Goal: Transaction & Acquisition: Purchase product/service

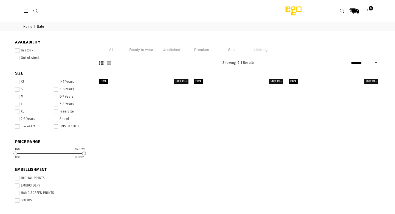
select select "******"
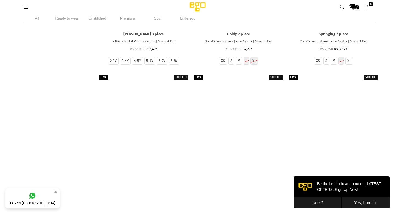
scroll to position [26882, 0]
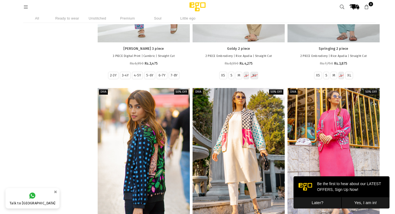
click at [28, 8] on icon at bounding box center [25, 7] width 5 height 5
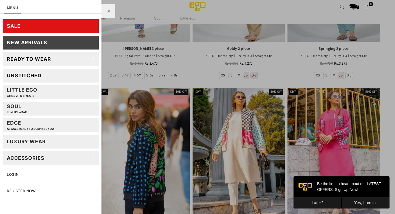
click at [45, 43] on div "New Arrivals" at bounding box center [27, 42] width 40 height 6
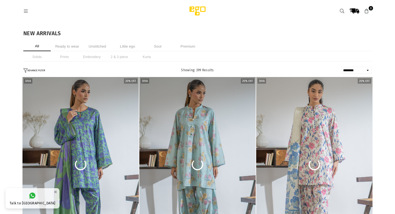
select select "******"
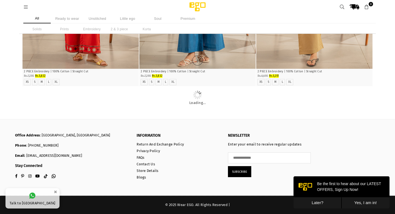
scroll to position [726, 0]
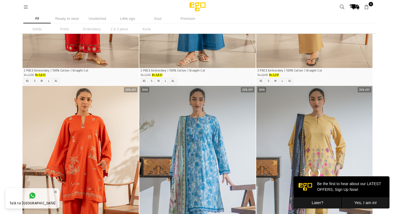
click at [342, 6] on icon at bounding box center [342, 7] width 5 height 5
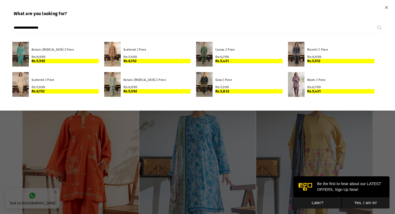
type input "**********"
click at [378, 22] on button "Submit" at bounding box center [380, 27] width 4 height 11
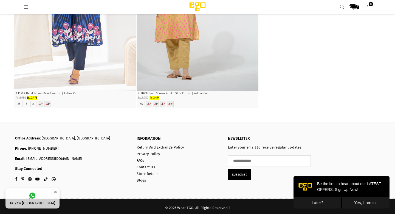
scroll to position [1758, 0]
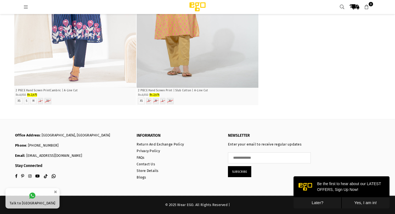
click at [343, 7] on icon at bounding box center [342, 7] width 5 height 5
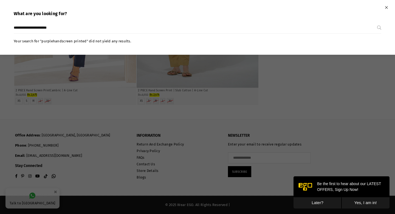
click at [222, 29] on input "**********" at bounding box center [196, 27] width 364 height 11
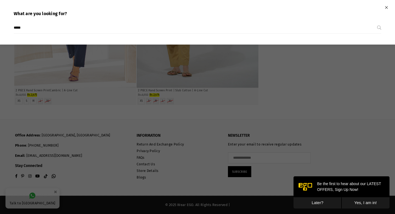
type input "*****"
click at [378, 22] on button "Submit" at bounding box center [380, 27] width 4 height 11
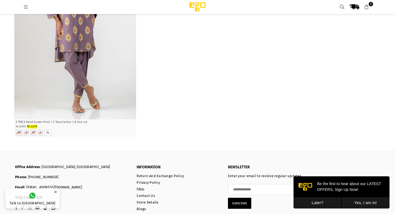
scroll to position [524, 0]
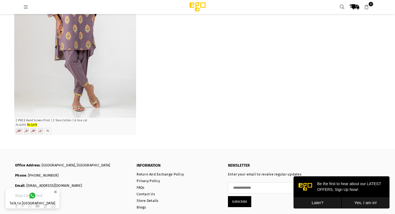
click at [343, 5] on icon at bounding box center [342, 7] width 5 height 5
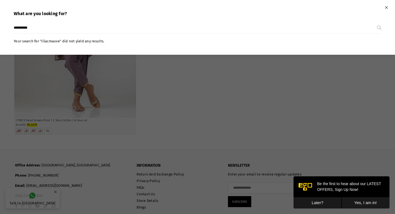
click at [283, 22] on input "**********" at bounding box center [196, 27] width 364 height 11
click at [262, 31] on input "**********" at bounding box center [196, 27] width 364 height 11
type input "*****"
click at [378, 22] on button "Submit" at bounding box center [380, 27] width 4 height 11
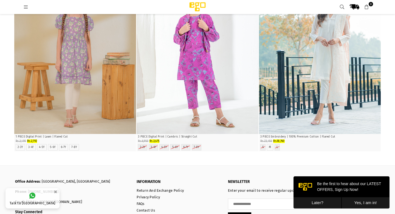
scroll to position [1758, 0]
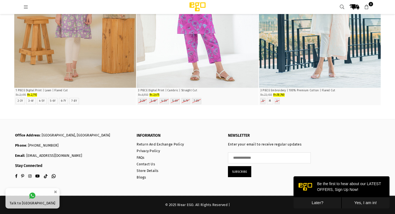
click at [345, 9] on link at bounding box center [342, 7] width 10 height 10
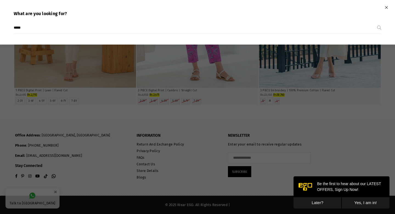
click at [267, 27] on input "*****" at bounding box center [196, 27] width 364 height 11
click at [0, 180] on div at bounding box center [197, 107] width 395 height 214
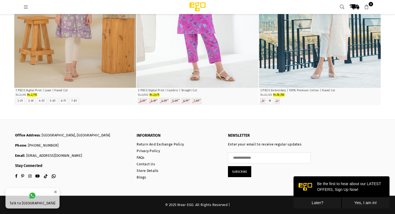
click at [25, 9] on icon at bounding box center [25, 7] width 5 height 5
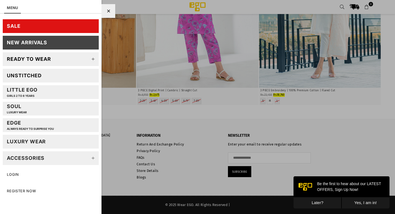
click at [91, 60] on icon at bounding box center [93, 59] width 11 height 11
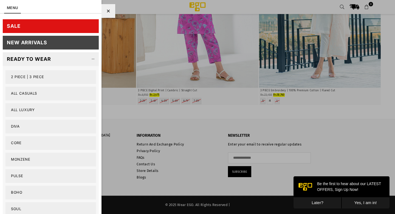
click at [22, 76] on link "2 PIECE | 3 PIECE" at bounding box center [50, 77] width 91 height 14
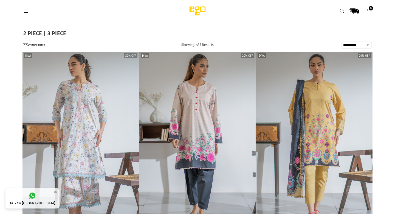
select select "**********"
click at [31, 45] on button "ADVANCE FILTER" at bounding box center [34, 45] width 22 height 5
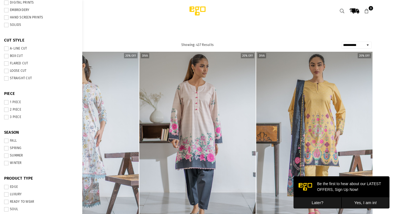
scroll to position [111, 0]
click at [7, 111] on span at bounding box center [6, 109] width 4 height 4
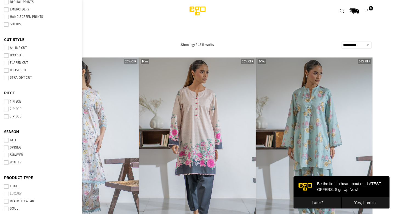
click at [6, 156] on span at bounding box center [6, 155] width 4 height 4
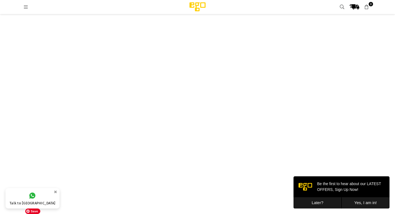
scroll to position [2927, 0]
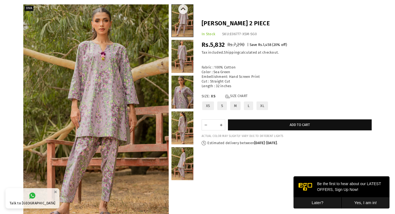
scroll to position [55, 0]
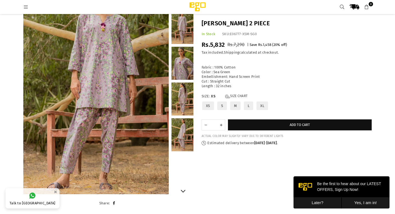
click at [181, 61] on link at bounding box center [183, 63] width 22 height 33
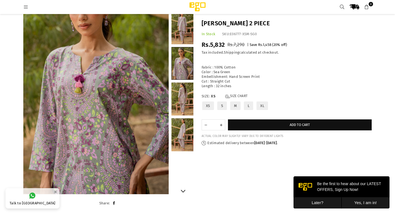
click at [185, 16] on link at bounding box center [183, 27] width 22 height 33
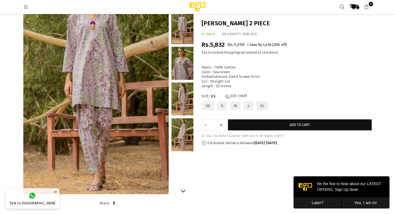
click at [183, 65] on link at bounding box center [183, 63] width 22 height 33
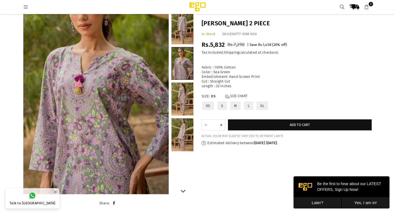
click at [184, 101] on link at bounding box center [183, 98] width 22 height 33
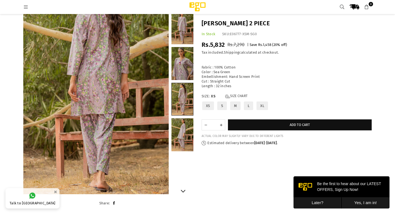
click at [186, 132] on link at bounding box center [183, 134] width 22 height 33
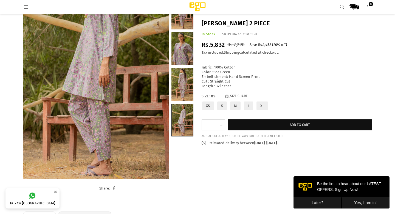
scroll to position [21, 0]
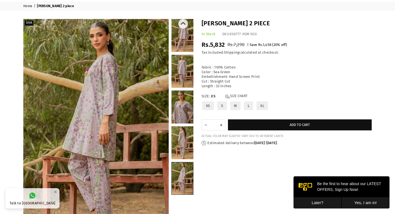
click at [181, 75] on link at bounding box center [183, 71] width 22 height 33
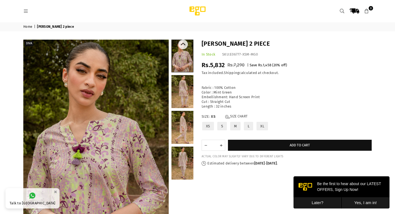
click at [187, 91] on link at bounding box center [183, 91] width 22 height 33
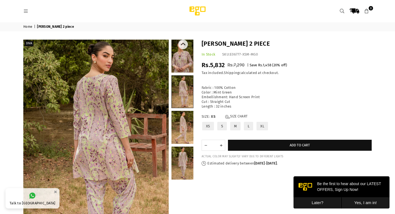
click at [184, 128] on link at bounding box center [183, 127] width 22 height 33
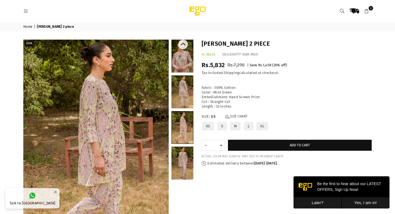
click at [182, 164] on link at bounding box center [183, 162] width 22 height 33
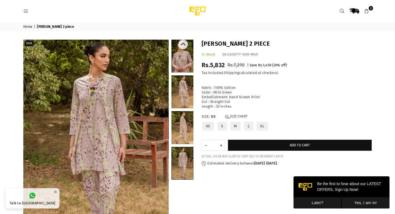
click at [187, 107] on link at bounding box center [183, 91] width 22 height 33
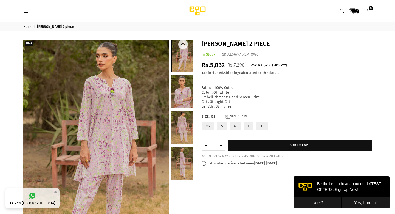
click at [181, 92] on link at bounding box center [183, 91] width 22 height 33
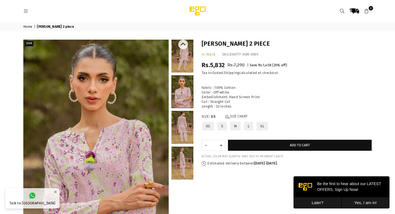
click at [186, 124] on link at bounding box center [183, 127] width 22 height 33
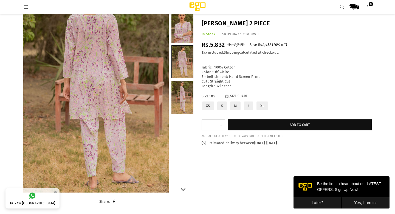
scroll to position [64, 0]
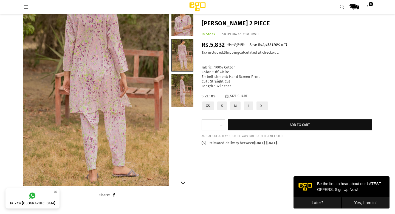
click at [187, 92] on link at bounding box center [183, 90] width 22 height 33
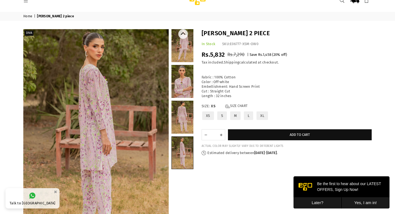
scroll to position [0, 0]
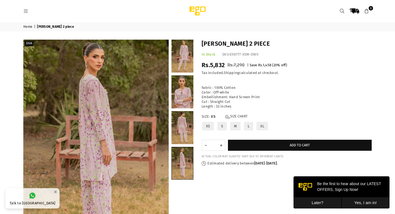
click at [25, 12] on icon at bounding box center [25, 11] width 5 height 5
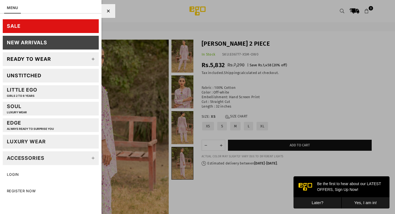
click at [39, 75] on div "Unstitched" at bounding box center [24, 75] width 35 height 6
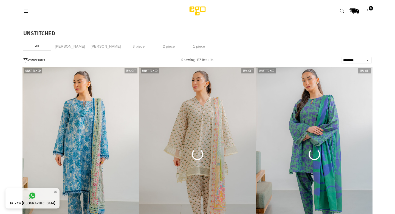
select select "******"
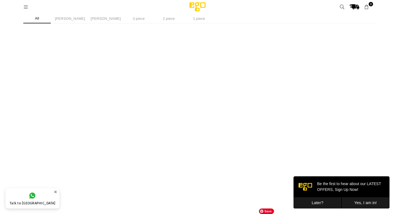
scroll to position [1731, 0]
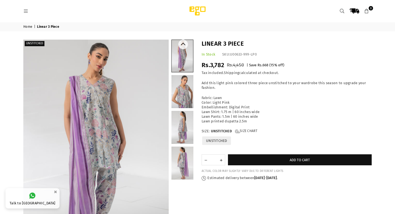
click at [190, 99] on link at bounding box center [183, 91] width 22 height 33
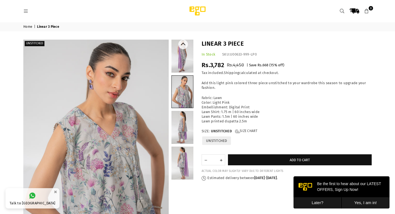
click at [185, 121] on link at bounding box center [183, 127] width 22 height 33
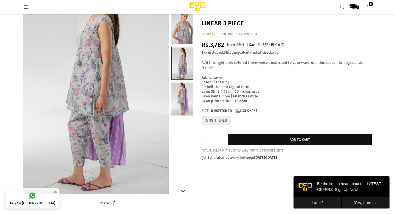
scroll to position [57, 0]
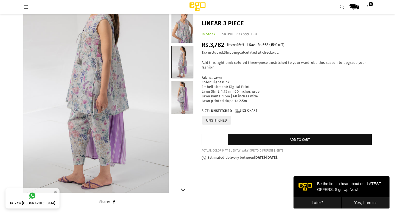
click at [184, 95] on link at bounding box center [183, 97] width 22 height 33
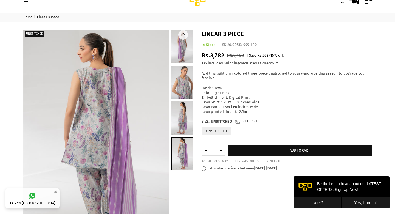
scroll to position [0, 0]
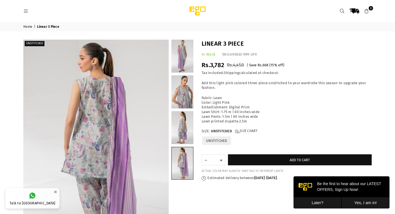
click at [342, 11] on icon at bounding box center [342, 11] width 5 height 5
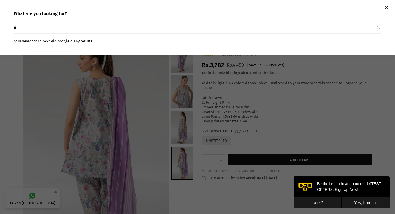
type input "*"
type input "*******"
click at [378, 22] on button "Submit" at bounding box center [380, 27] width 4 height 11
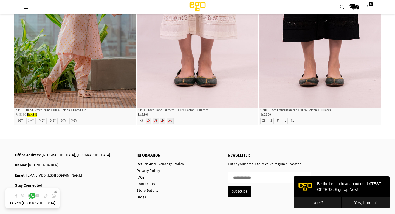
scroll to position [955, 0]
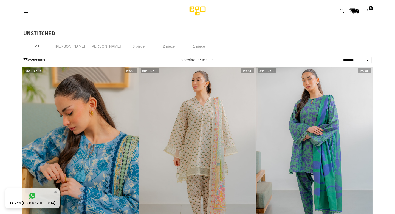
select select "******"
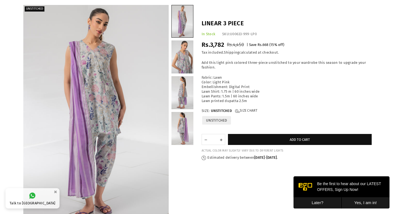
scroll to position [35, 0]
